Goal: Check status: Check status

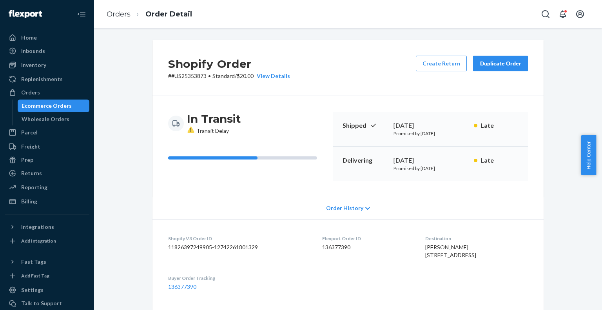
click at [337, 74] on div "Shopify Order # #US25353873 • Standard / $20.00 View Details Create Return Dupl…" at bounding box center [348, 68] width 391 height 56
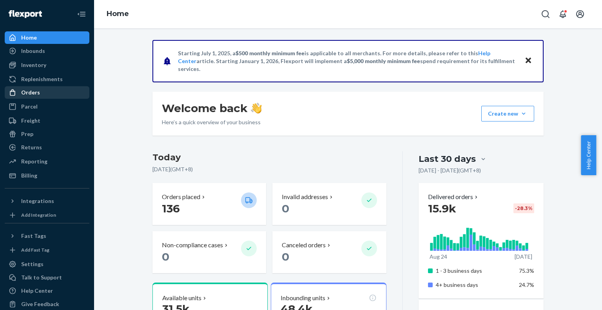
click at [32, 98] on div "Orders" at bounding box center [46, 92] width 83 height 11
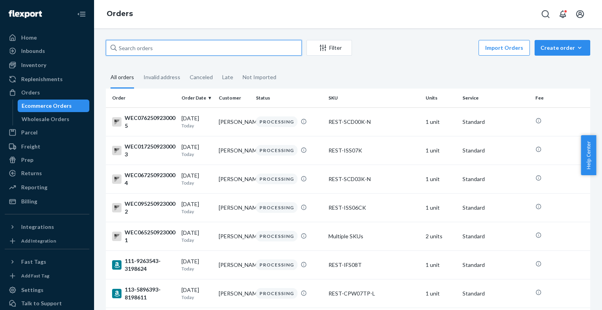
click at [171, 47] on input "text" at bounding box center [204, 48] width 196 height 16
paste input "PD4302883"
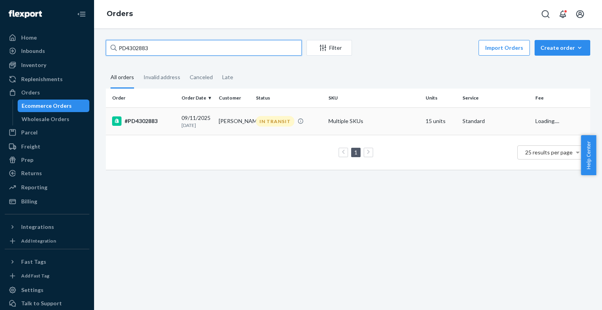
type input "PD4302883"
click at [140, 119] on div "#PD4302883" at bounding box center [143, 120] width 63 height 9
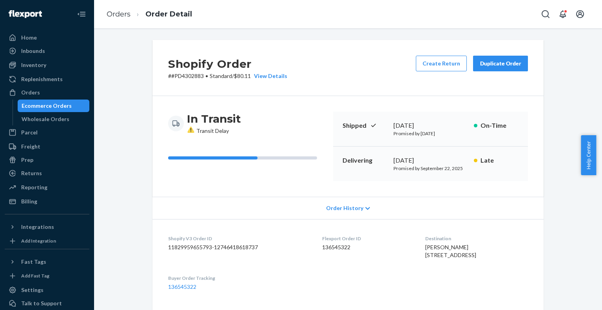
click at [365, 80] on div "Shopify Order # #PD4302883 • Standard / $80.11 View Details Create Return Dupli…" at bounding box center [348, 68] width 391 height 56
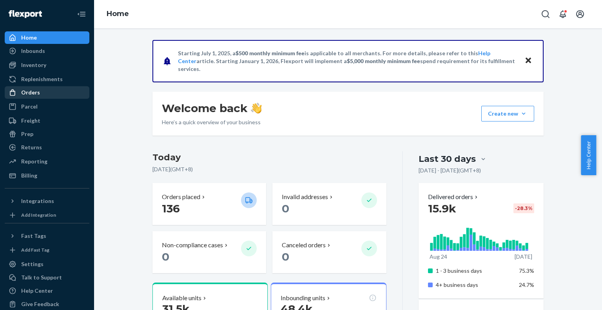
click at [39, 95] on div "Orders" at bounding box center [46, 92] width 83 height 11
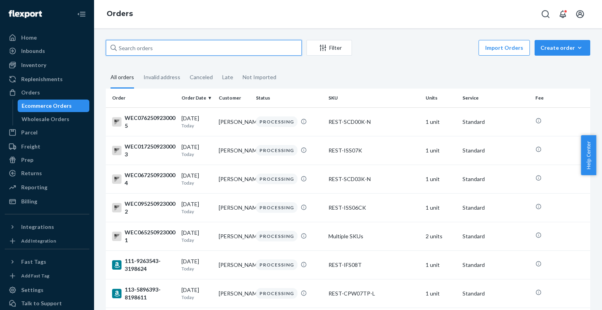
click at [155, 45] on input "text" at bounding box center [204, 48] width 196 height 16
paste input "PD2303649"
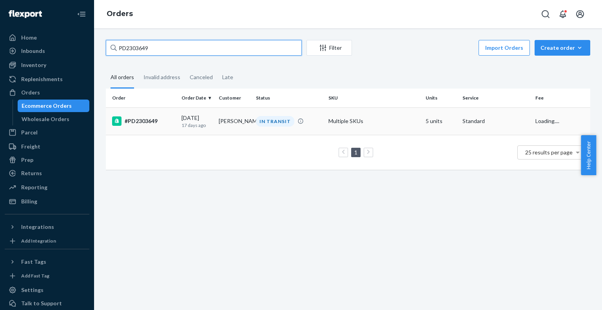
type input "PD2303649"
click at [139, 125] on div "#PD2303649" at bounding box center [143, 120] width 63 height 9
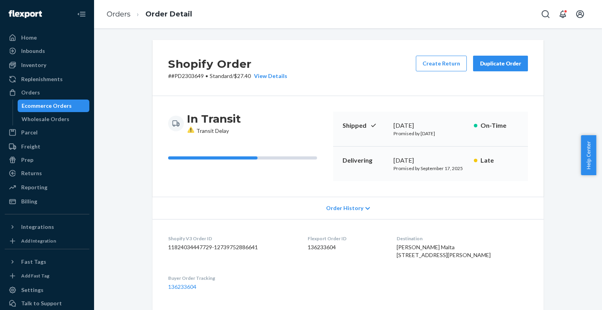
click at [367, 67] on div "Shopify Order # #PD2303649 • Standard / $27.40 View Details Create Return Dupli…" at bounding box center [348, 68] width 391 height 56
click at [347, 63] on div "Shopify Order # #PD2303649 • Standard / $27.40 View Details Create Return Dupli…" at bounding box center [348, 68] width 391 height 56
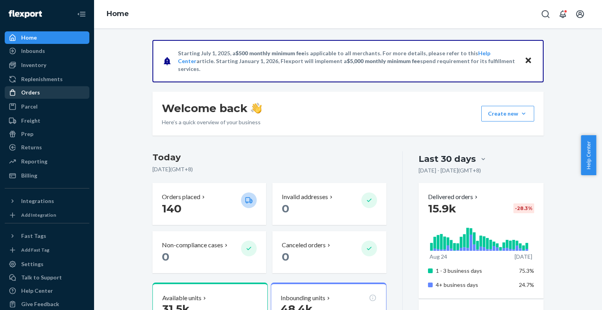
click at [31, 96] on div "Orders" at bounding box center [30, 93] width 19 height 8
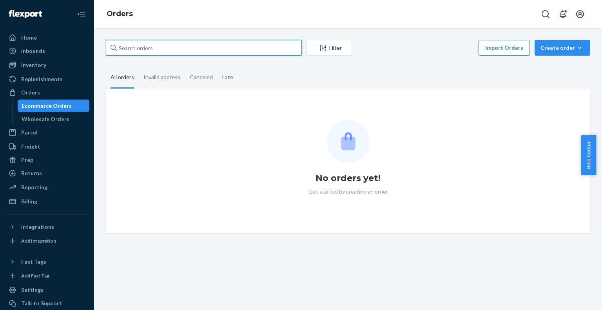
click at [165, 45] on input "text" at bounding box center [204, 48] width 196 height 16
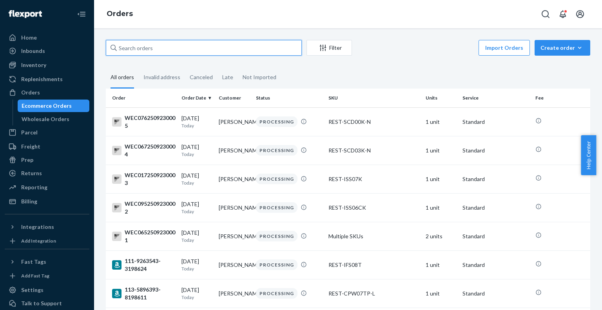
paste input "US25350352"
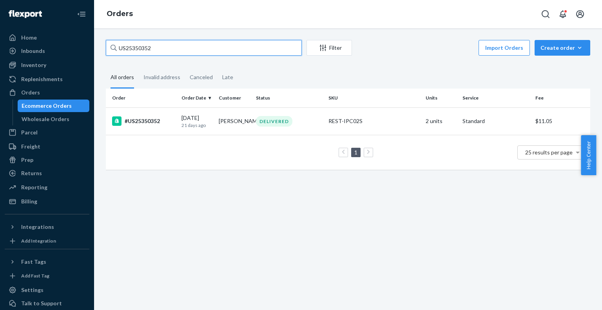
type input "US25350352"
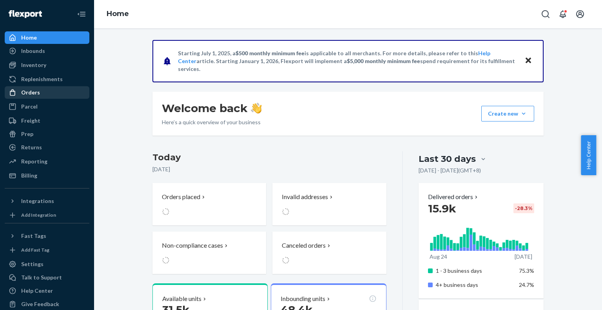
click at [30, 96] on div "Orders" at bounding box center [30, 93] width 19 height 8
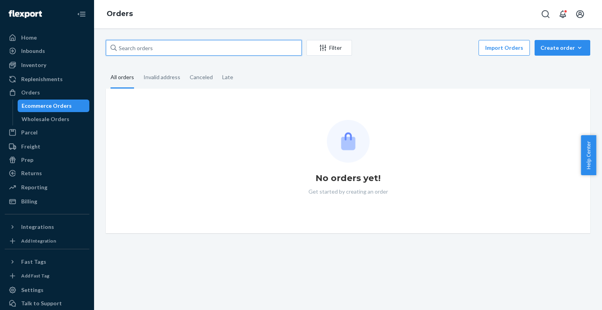
click at [201, 47] on input "text" at bounding box center [204, 48] width 196 height 16
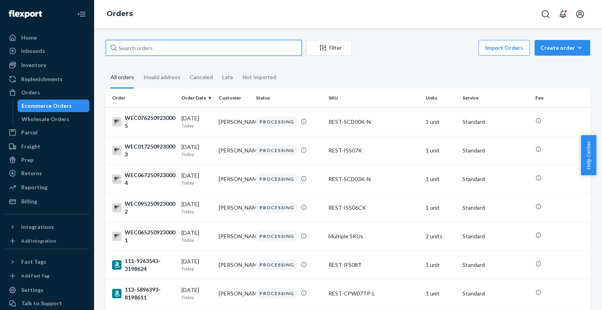
paste input "PD2303649"
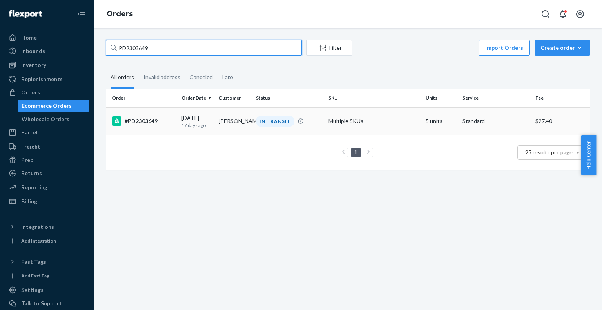
type input "PD2303649"
click at [142, 123] on div "#PD2303649" at bounding box center [143, 120] width 63 height 9
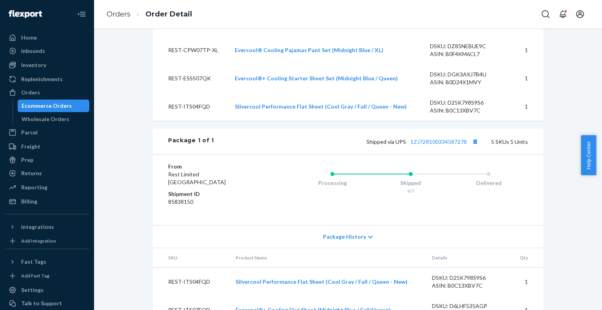
scroll to position [392, 0]
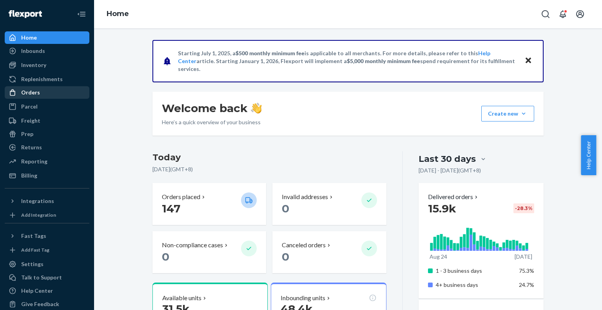
click at [35, 95] on div "Orders" at bounding box center [30, 93] width 19 height 8
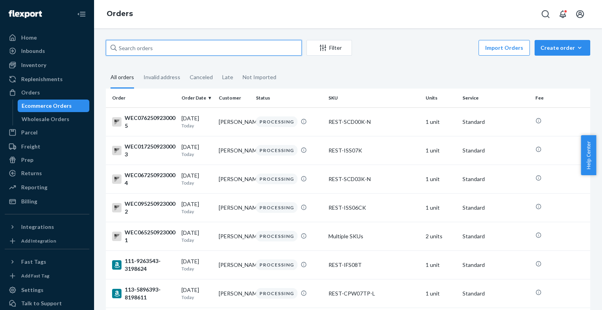
click at [151, 46] on input "text" at bounding box center [204, 48] width 196 height 16
paste input "PD2303649"
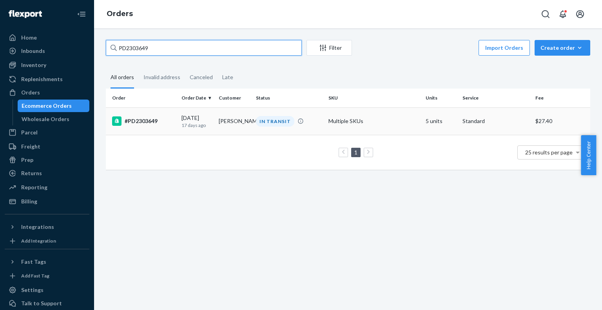
type input "PD2303649"
click at [134, 119] on div "#PD2303649" at bounding box center [143, 120] width 63 height 9
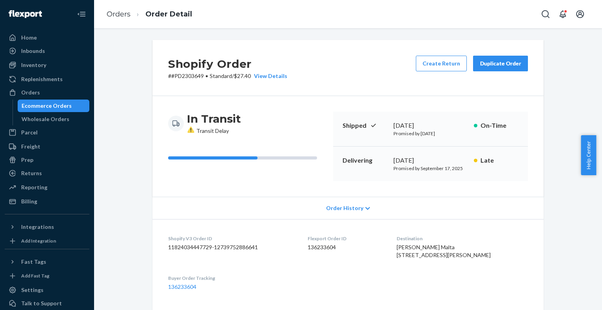
click at [353, 67] on div "Shopify Order # #PD2303649 • Standard / $27.40 View Details Create Return Dupli…" at bounding box center [348, 68] width 391 height 56
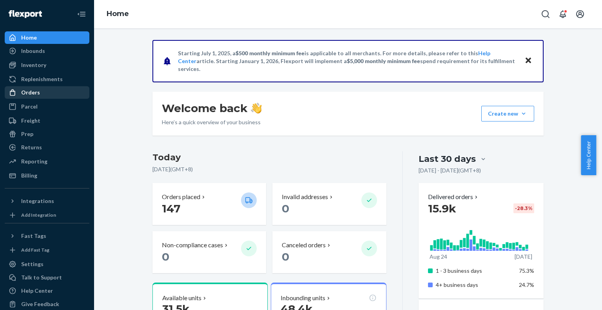
click at [29, 93] on div "Orders" at bounding box center [30, 93] width 19 height 8
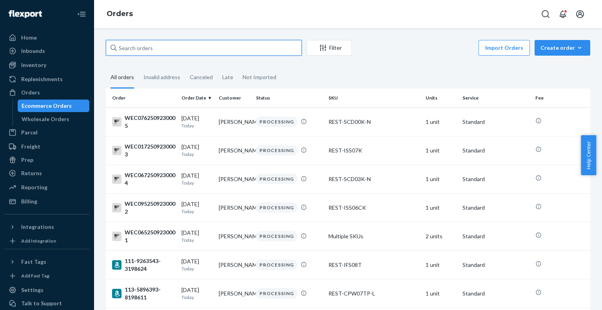
click at [147, 51] on input "text" at bounding box center [204, 48] width 196 height 16
paste input "PD2303649"
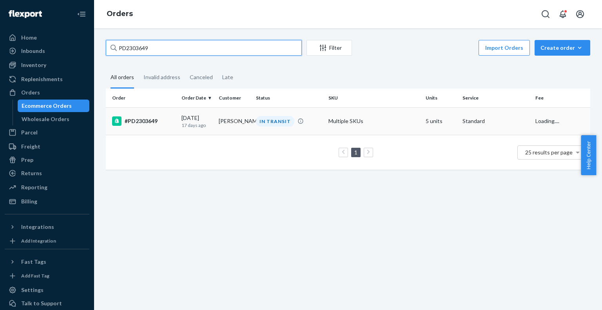
type input "PD2303649"
click at [160, 119] on div "#PD2303649" at bounding box center [143, 120] width 63 height 9
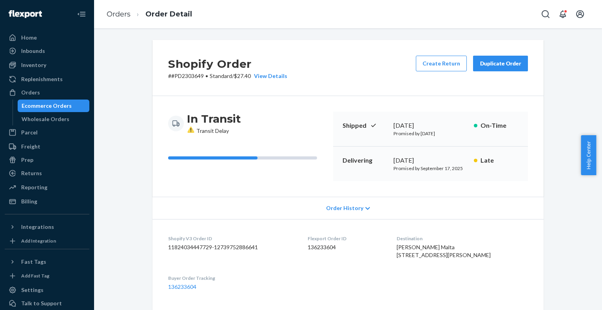
click at [333, 68] on div "Shopify Order # #PD2303649 • Standard / $27.40 View Details Create Return Dupli…" at bounding box center [348, 68] width 391 height 56
